Goal: Task Accomplishment & Management: Manage account settings

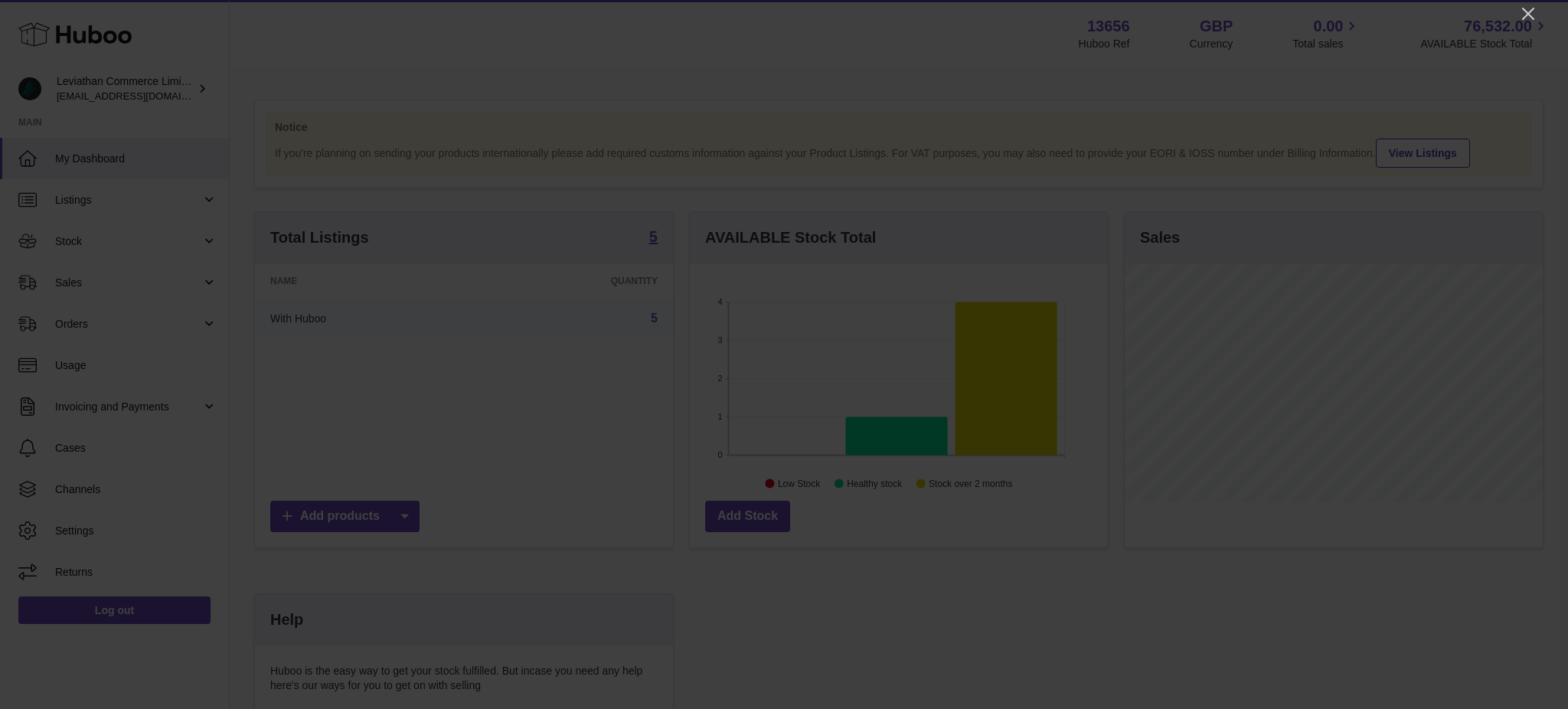
scroll to position [238, 417]
click at [1528, 12] on icon "Close" at bounding box center [1528, 13] width 12 height 12
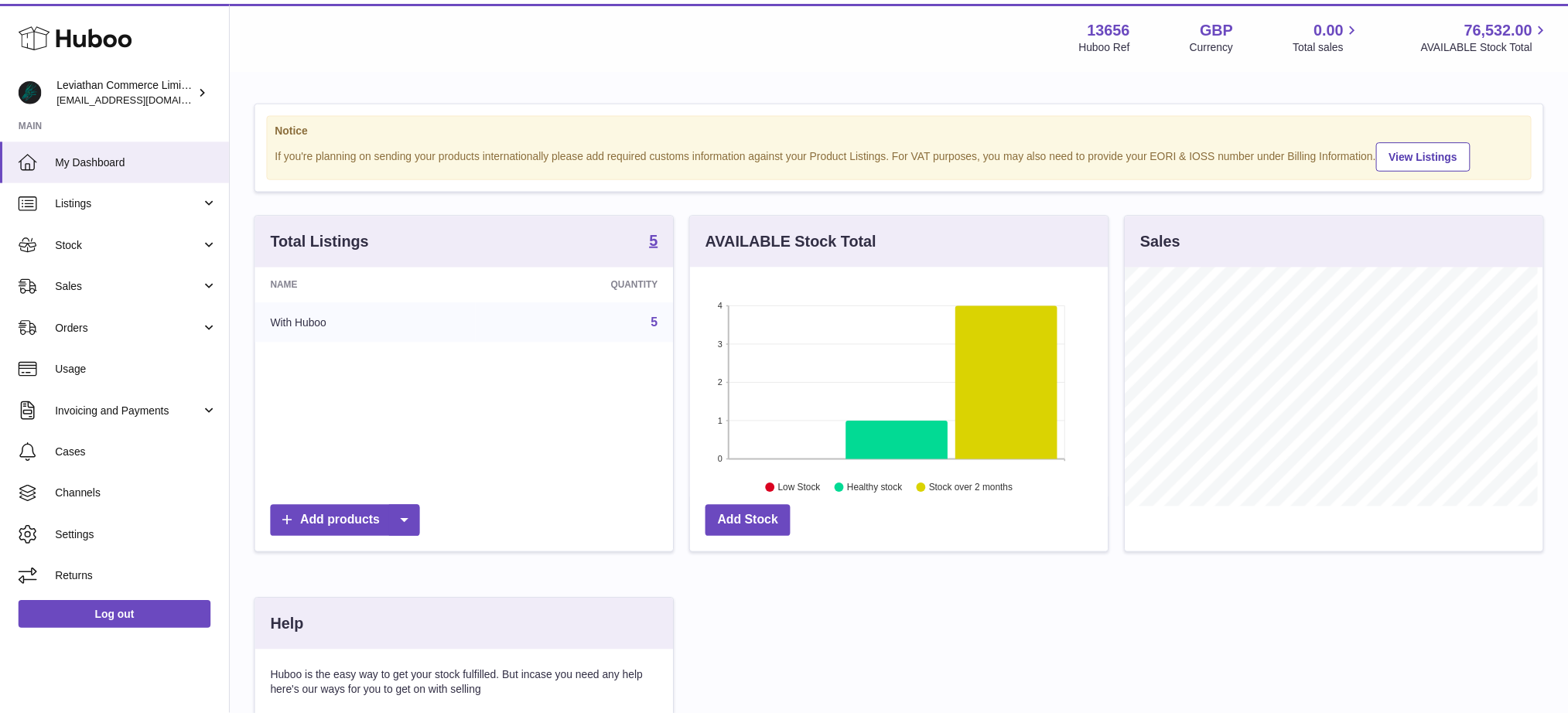
scroll to position [773326, 773308]
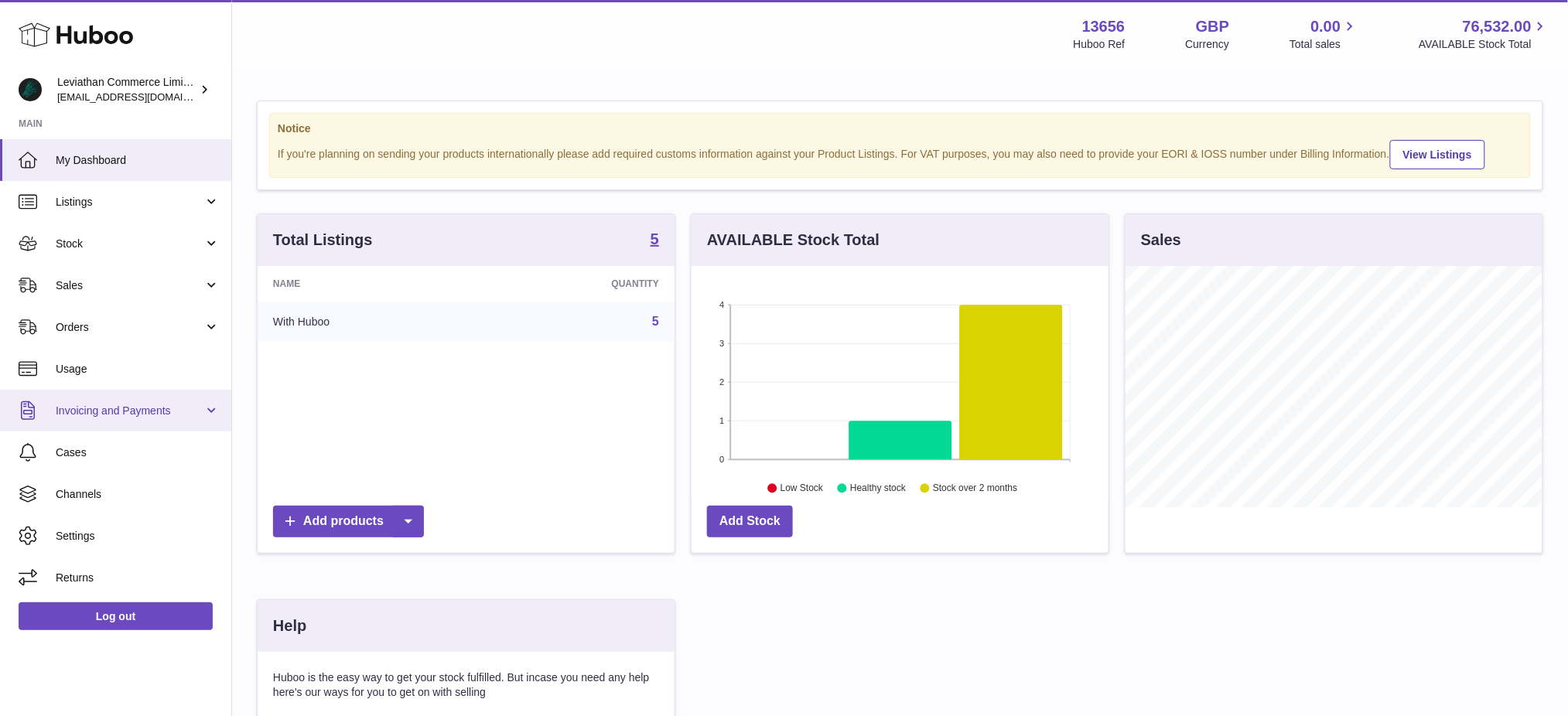
click at [108, 401] on link "Invoicing and Payments" at bounding box center [115, 410] width 231 height 42
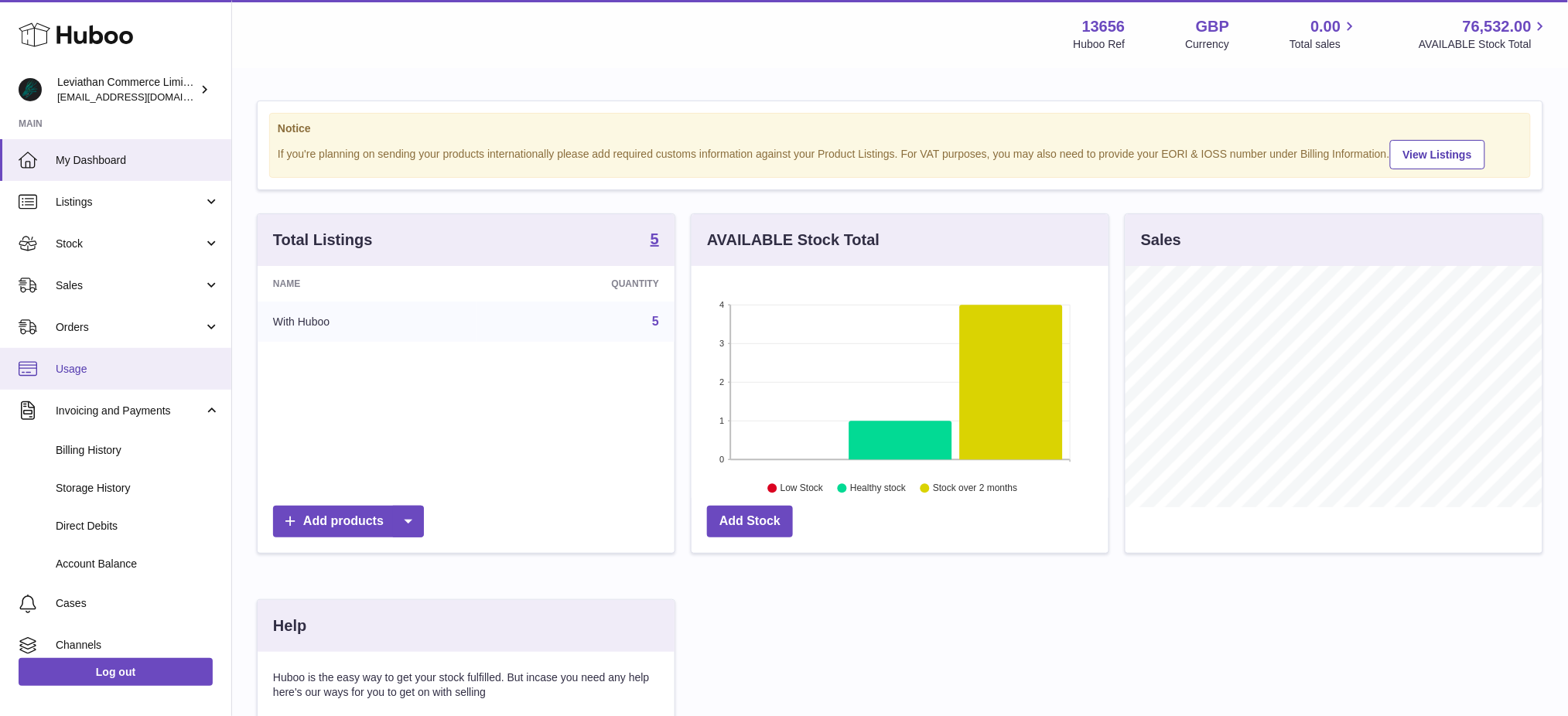
click at [114, 371] on span "Usage" at bounding box center [137, 369] width 164 height 15
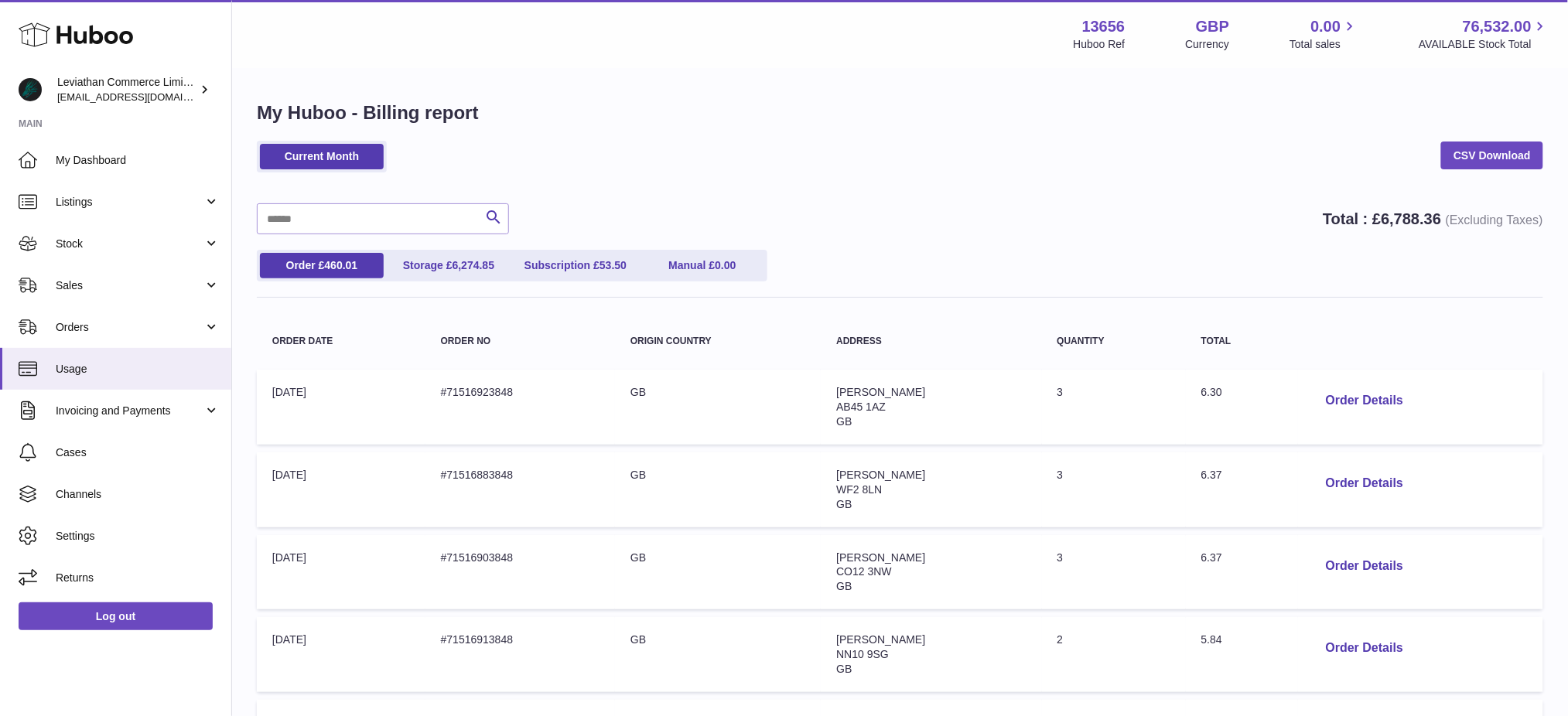
click at [857, 205] on div "Search Total : £ 6,788.36 (Excluding Taxes)" at bounding box center [900, 219] width 1287 height 31
click at [837, 210] on div "Search Total : £ 6,788.36 (Excluding Taxes)" at bounding box center [900, 219] width 1287 height 31
click at [863, 185] on div "Current Month CSV Download" at bounding box center [900, 164] width 1287 height 47
click at [880, 207] on div "Search Total : £ 6,788.36 (Excluding Taxes)" at bounding box center [900, 219] width 1287 height 31
click at [499, 165] on div "Current Month CSV Download" at bounding box center [900, 164] width 1287 height 47
